Goal: Task Accomplishment & Management: Use online tool/utility

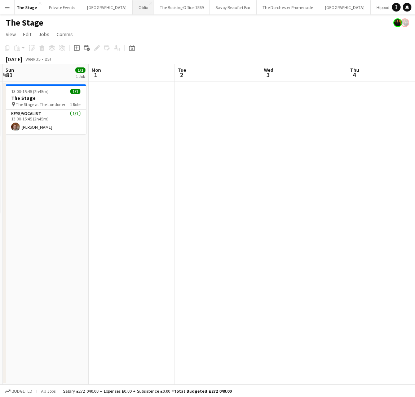
scroll to position [0, 56]
click at [20, 5] on button "The Stage Close" at bounding box center [26, 7] width 32 height 14
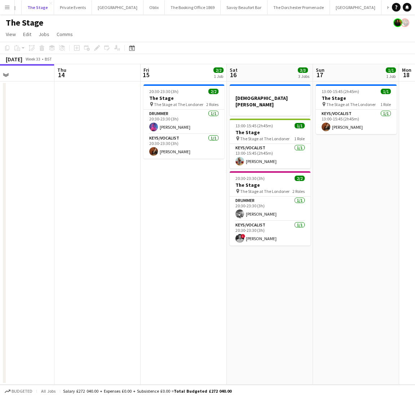
scroll to position [0, 288]
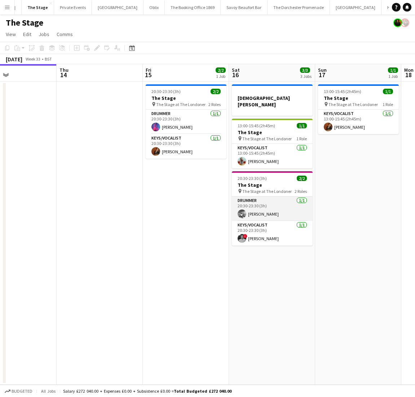
click at [265, 206] on app-card-role "Drummer [DATE] 20:30-23:30 (3h) [PERSON_NAME]" at bounding box center [272, 209] width 81 height 25
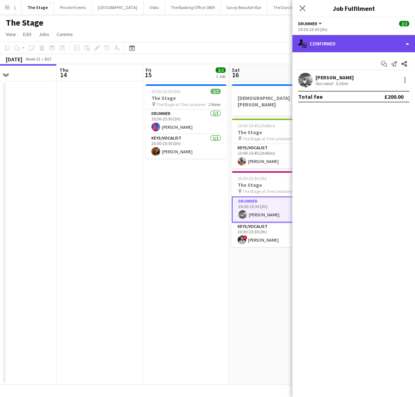
click at [345, 47] on div "single-neutral-actions-check-2 Confirmed" at bounding box center [354, 43] width 123 height 17
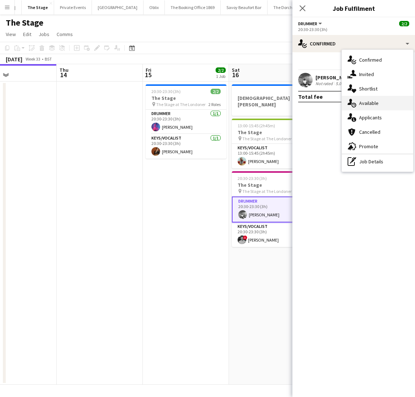
click at [367, 103] on div "single-neutral-actions-upload Available" at bounding box center [377, 103] width 71 height 14
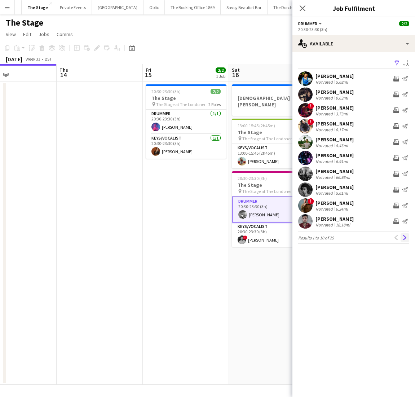
click at [403, 241] on button "Next" at bounding box center [405, 238] width 9 height 9
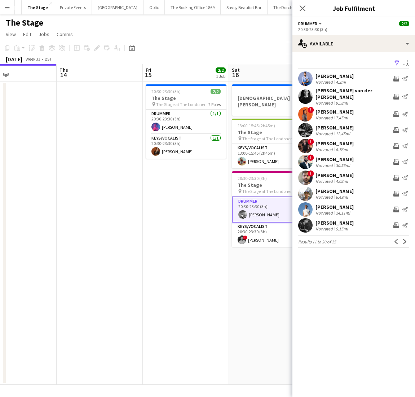
click at [403, 241] on button "Next" at bounding box center [405, 242] width 9 height 9
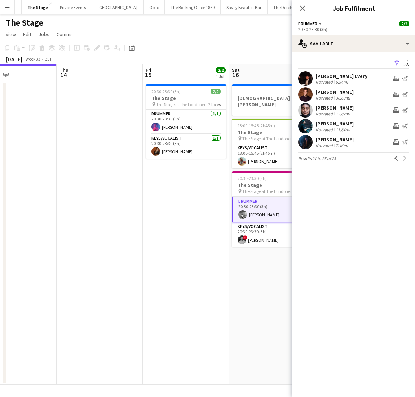
click at [221, 257] on app-date-cell "20:30-23:30 (3h) 2/2 The Stage pin The Stage at The Londoner 2 Roles Drummer [D…" at bounding box center [186, 234] width 86 height 304
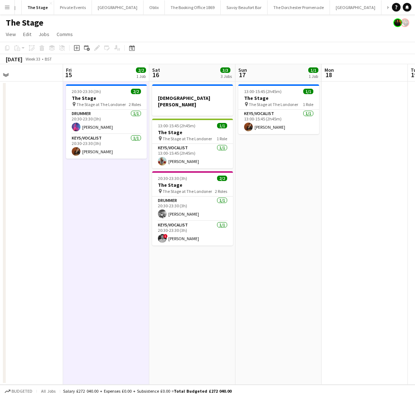
scroll to position [0, 289]
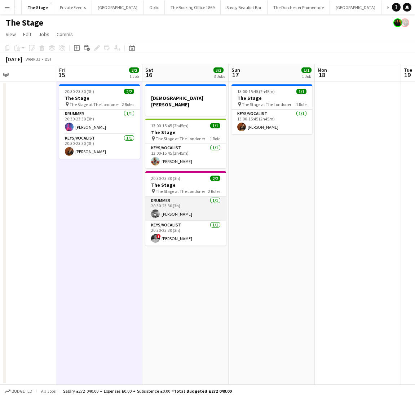
click at [181, 199] on app-card-role "Drummer [DATE] 20:30-23:30 (3h) [PERSON_NAME]" at bounding box center [185, 209] width 81 height 25
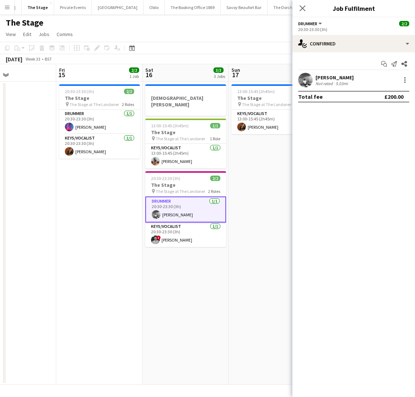
click at [344, 53] on div "Start chat Send notification Share [PERSON_NAME] Not rated 5.03mi Total fee £20…" at bounding box center [354, 80] width 123 height 56
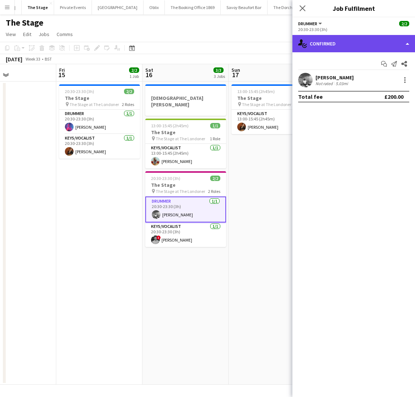
click at [344, 43] on div "single-neutral-actions-check-2 Confirmed" at bounding box center [354, 43] width 123 height 17
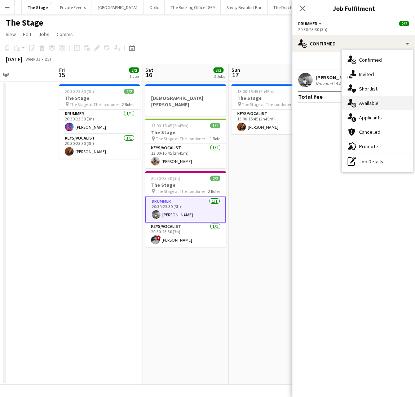
click at [370, 105] on div "single-neutral-actions-upload Available" at bounding box center [377, 103] width 71 height 14
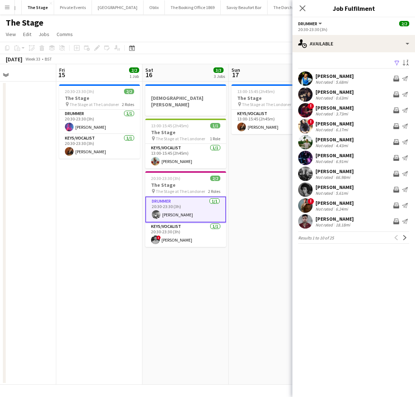
click at [335, 109] on div "[PERSON_NAME]" at bounding box center [335, 108] width 38 height 6
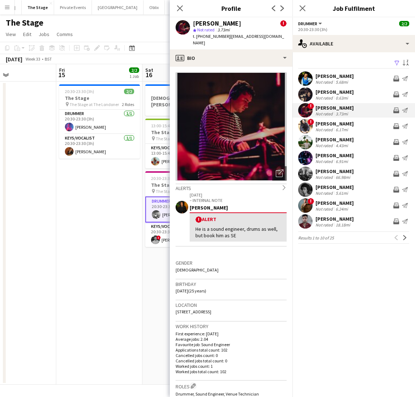
drag, startPoint x: 226, startPoint y: 36, endPoint x: 145, endPoint y: 36, distance: 80.5
click at [145, 36] on body "Menu Boards Boards Boards All jobs Status Workforce Workforce My Workforce Recr…" at bounding box center [207, 198] width 415 height 397
click at [215, 35] on span "t. [PHONE_NUMBER]" at bounding box center [212, 36] width 38 height 5
drag, startPoint x: 225, startPoint y: 36, endPoint x: 193, endPoint y: 37, distance: 32.1
click at [193, 37] on div "t. [PHONE_NUMBER] | [EMAIL_ADDRESS][DOMAIN_NAME]" at bounding box center [240, 39] width 94 height 13
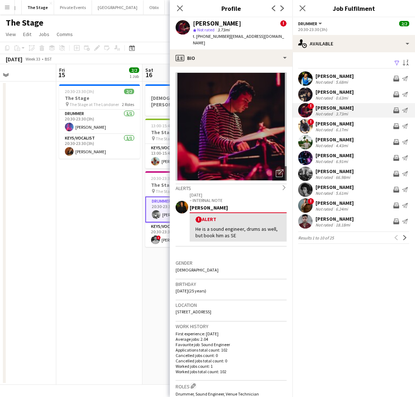
copy span "t. [PHONE_NUMBER]"
click at [318, 154] on div "[PERSON_NAME]" at bounding box center [335, 155] width 38 height 6
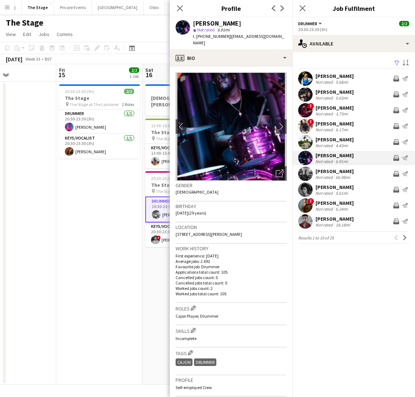
drag, startPoint x: 226, startPoint y: 36, endPoint x: 197, endPoint y: 36, distance: 29.2
click at [196, 36] on span "t. [PHONE_NUMBER]" at bounding box center [212, 36] width 38 height 5
copy span "[PHONE_NUMBER]"
click at [407, 242] on button "Next" at bounding box center [405, 238] width 9 height 9
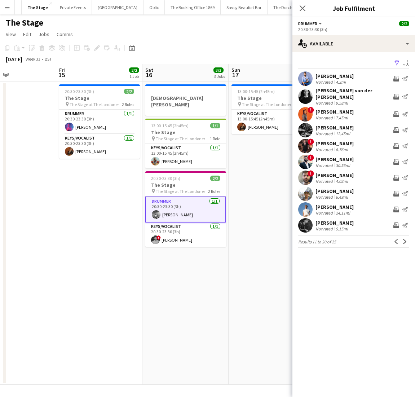
click at [355, 189] on div "[PERSON_NAME] Not rated 6.49mi Invite crew Send notification" at bounding box center [354, 194] width 123 height 14
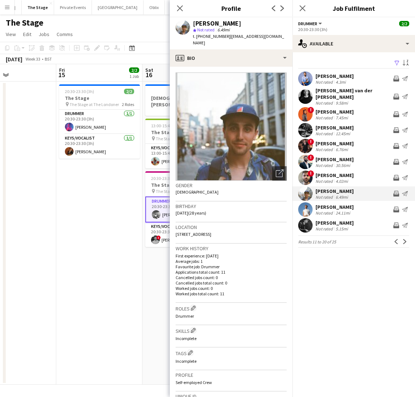
drag, startPoint x: 225, startPoint y: 37, endPoint x: 196, endPoint y: 36, distance: 28.5
click at [196, 36] on div "t. [PHONE_NUMBER] | [EMAIL_ADDRESS][DOMAIN_NAME]" at bounding box center [240, 39] width 94 height 13
copy span "[PHONE_NUMBER]"
click at [406, 241] on button "Next" at bounding box center [405, 242] width 9 height 9
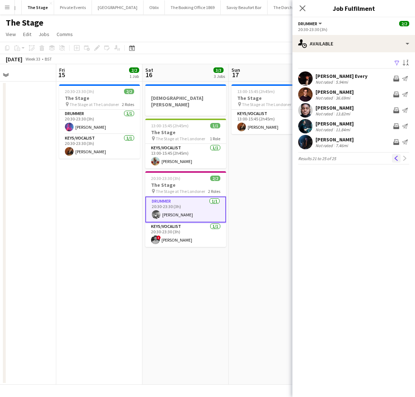
click at [395, 155] on button "Previous" at bounding box center [396, 158] width 9 height 9
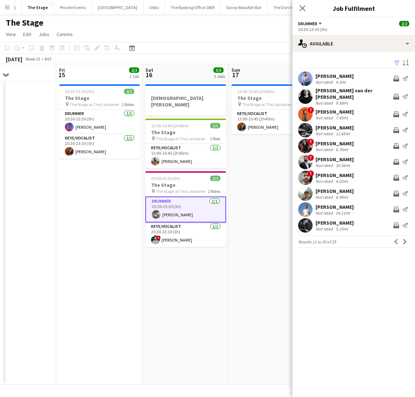
click at [338, 220] on div "[PERSON_NAME]" at bounding box center [335, 223] width 38 height 6
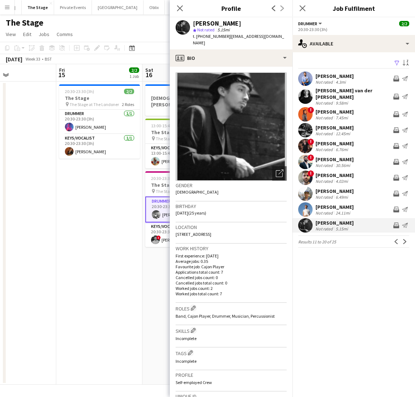
drag, startPoint x: 226, startPoint y: 36, endPoint x: 187, endPoint y: 36, distance: 39.0
click at [186, 36] on div "[PERSON_NAME] star Not rated 5.15mi t. [PHONE_NUMBER] | [EMAIL_ADDRESS][DOMAIN_…" at bounding box center [231, 33] width 123 height 32
click at [200, 35] on span "t. [PHONE_NUMBER]" at bounding box center [212, 36] width 38 height 5
drag, startPoint x: 196, startPoint y: 35, endPoint x: 223, endPoint y: 36, distance: 27.5
click at [223, 36] on span "t. [PHONE_NUMBER]" at bounding box center [212, 36] width 38 height 5
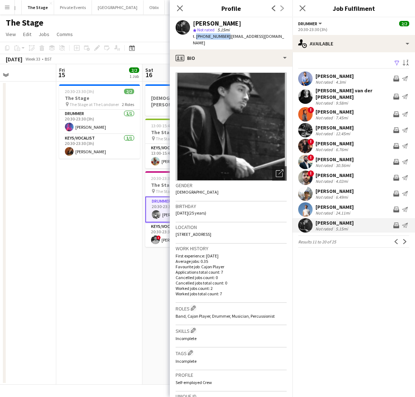
copy span "[PHONE_NUMBER]"
